Goal: Information Seeking & Learning: Learn about a topic

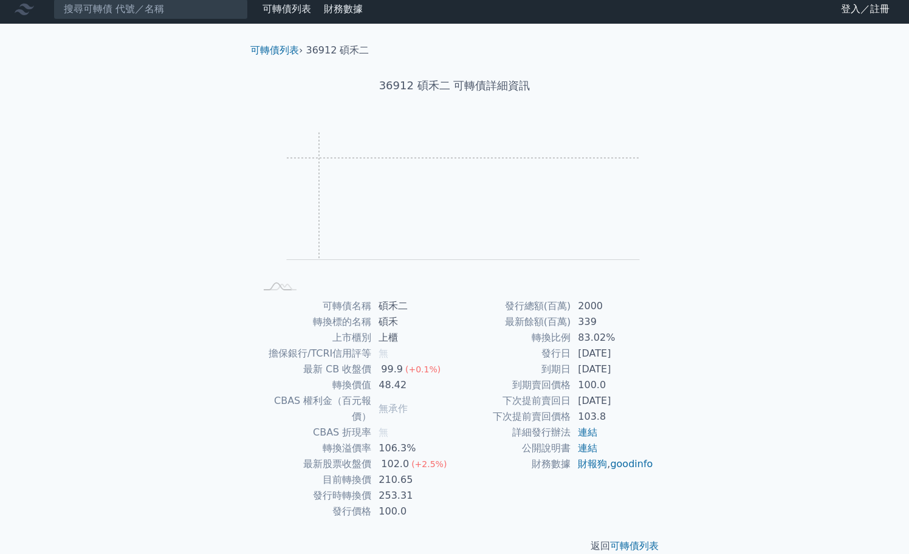
scroll to position [9, 0]
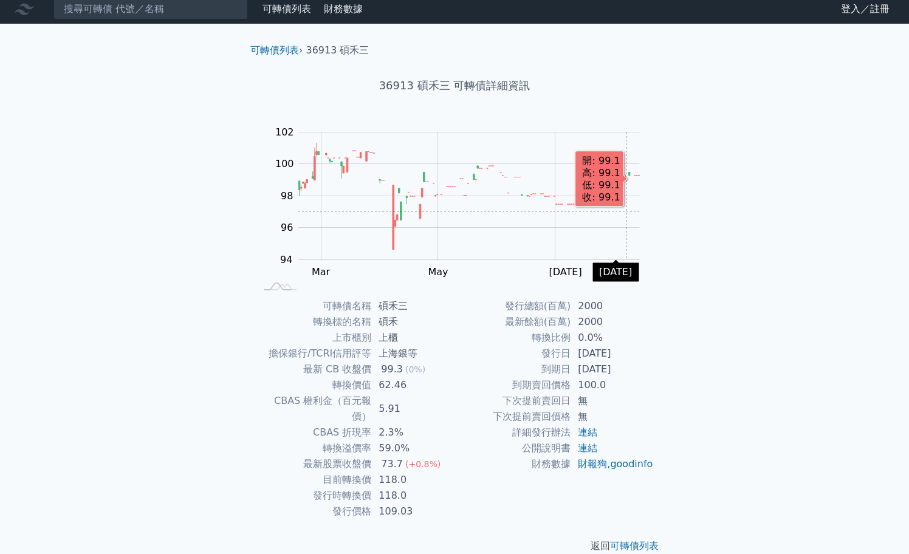
scroll to position [9, 0]
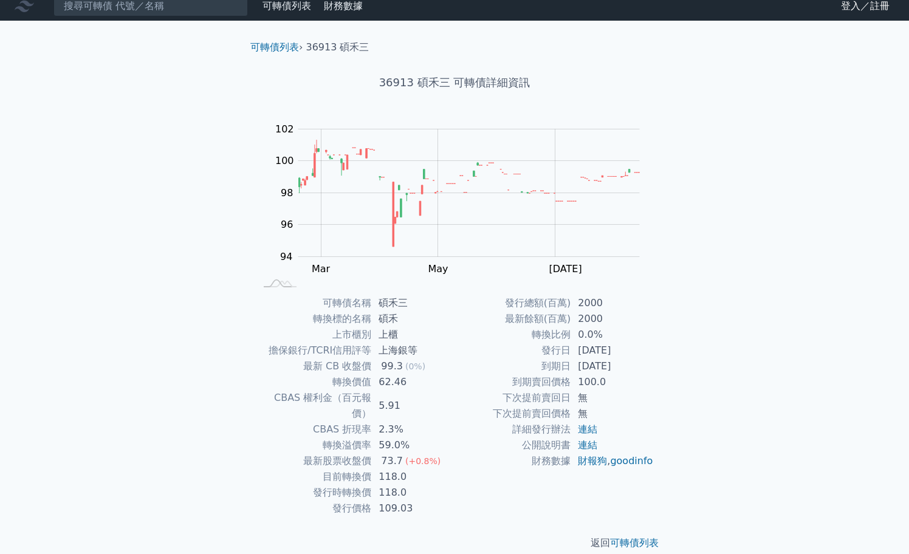
drag, startPoint x: 424, startPoint y: 392, endPoint x: 422, endPoint y: 429, distance: 36.5
drag, startPoint x: 415, startPoint y: 409, endPoint x: 377, endPoint y: 407, distance: 38.3
click at [377, 422] on td "2.3%" at bounding box center [412, 430] width 83 height 16
click at [487, 402] on td "下次提前賣回日" at bounding box center [512, 398] width 116 height 16
drag, startPoint x: 417, startPoint y: 350, endPoint x: 394, endPoint y: 352, distance: 22.6
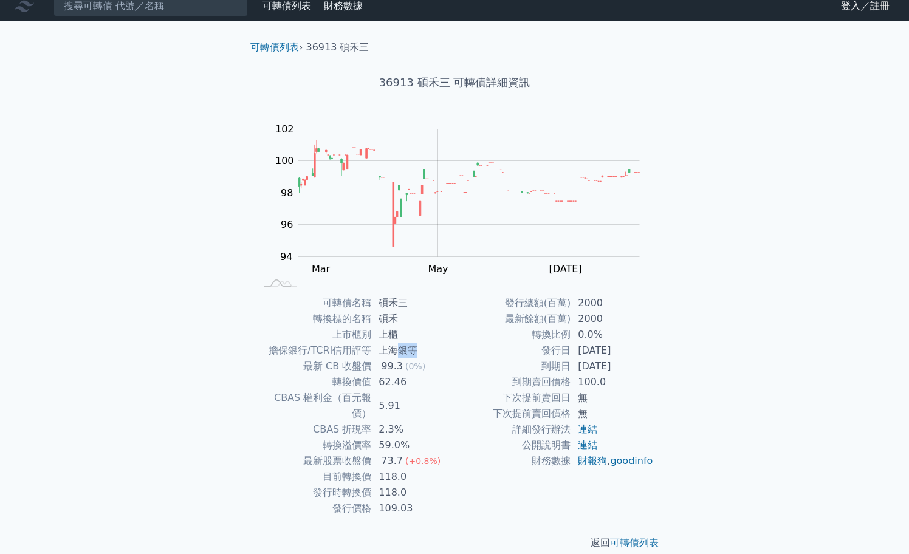
click at [395, 352] on td "上海銀等" at bounding box center [412, 351] width 83 height 16
click at [501, 364] on td "到期日" at bounding box center [512, 366] width 116 height 16
drag, startPoint x: 426, startPoint y: 382, endPoint x: 380, endPoint y: 383, distance: 45.6
click at [380, 383] on td "62.46" at bounding box center [412, 382] width 83 height 16
click at [479, 389] on td "到期賣回價格" at bounding box center [512, 382] width 116 height 16
